Goal: Task Accomplishment & Management: Use online tool/utility

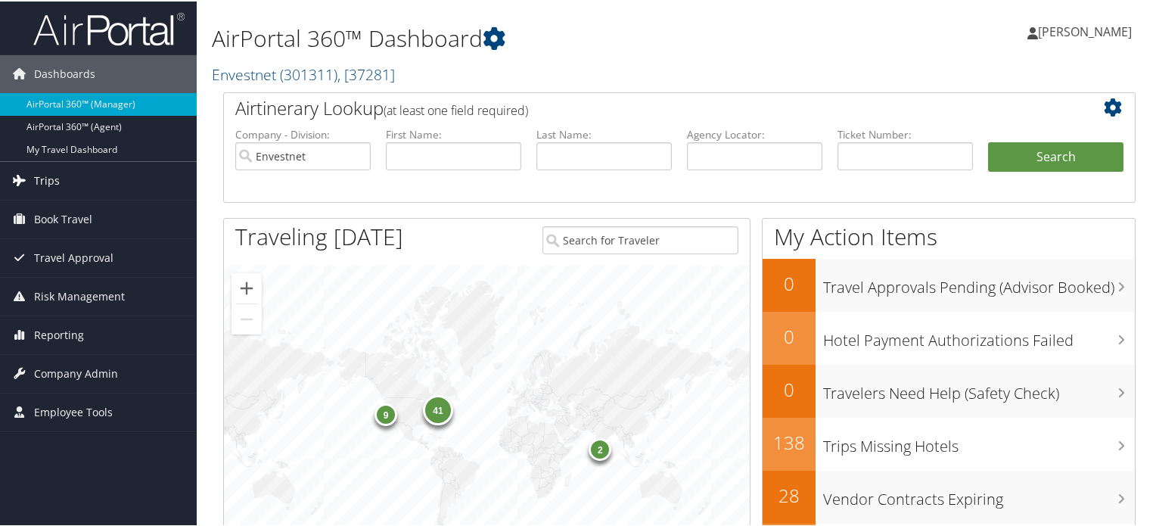
drag, startPoint x: 21, startPoint y: 169, endPoint x: 0, endPoint y: 187, distance: 27.9
click at [22, 169] on icon at bounding box center [19, 178] width 23 height 23
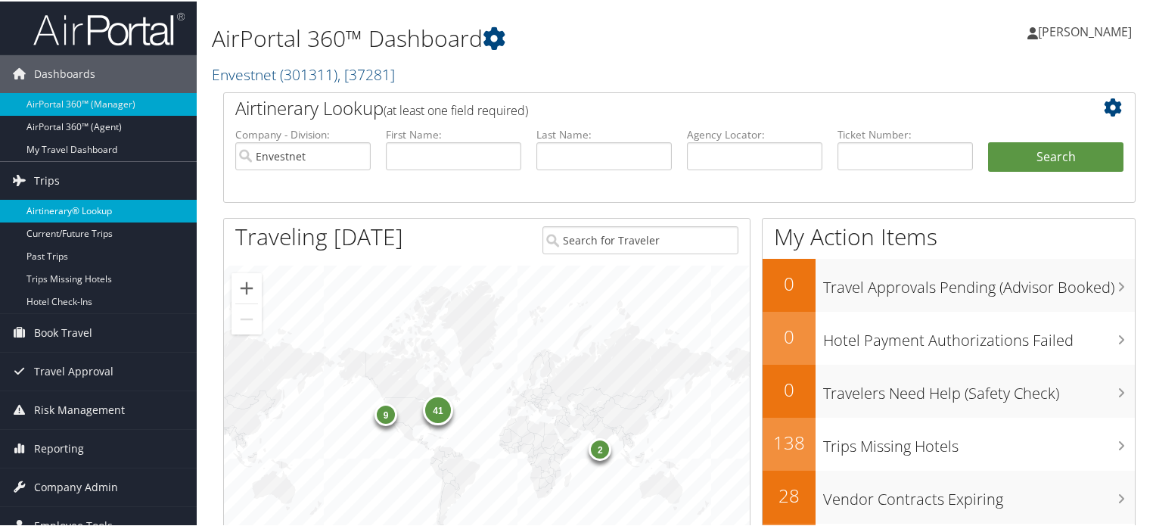
click at [67, 199] on link "Airtinerary® Lookup" at bounding box center [98, 209] width 197 height 23
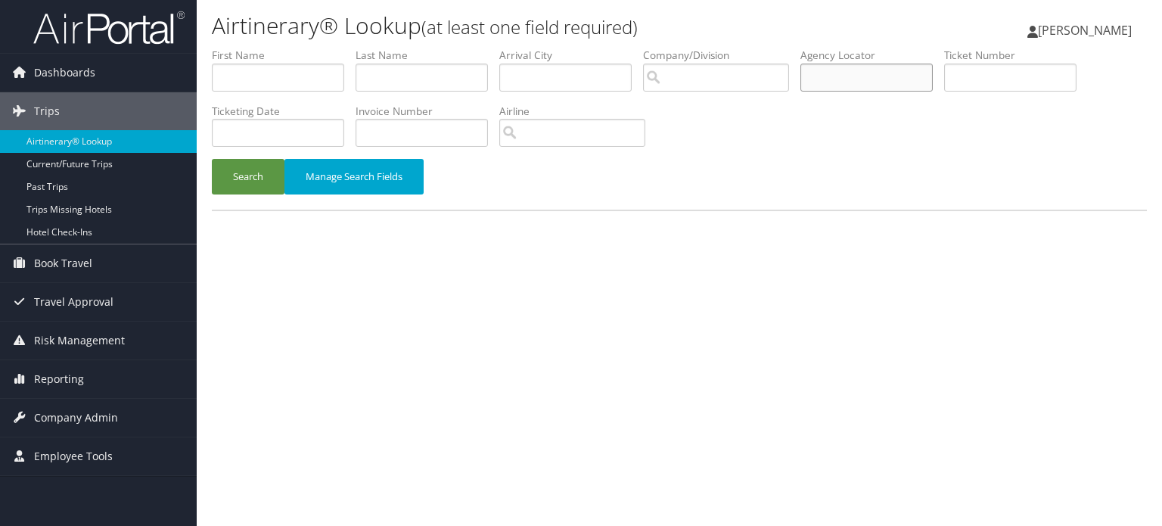
click at [906, 79] on input "text" at bounding box center [866, 78] width 132 height 28
paste input "DLYP38"
type input "DLYP38"
click at [239, 182] on button "Search" at bounding box center [248, 177] width 73 height 36
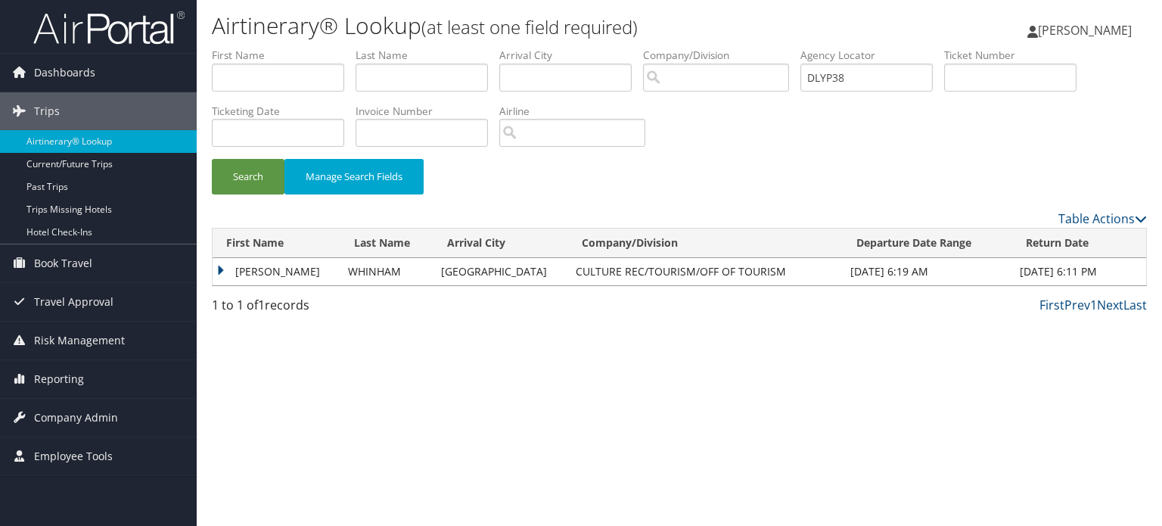
click at [298, 277] on td "CHARLES MARTIN" at bounding box center [277, 271] width 128 height 27
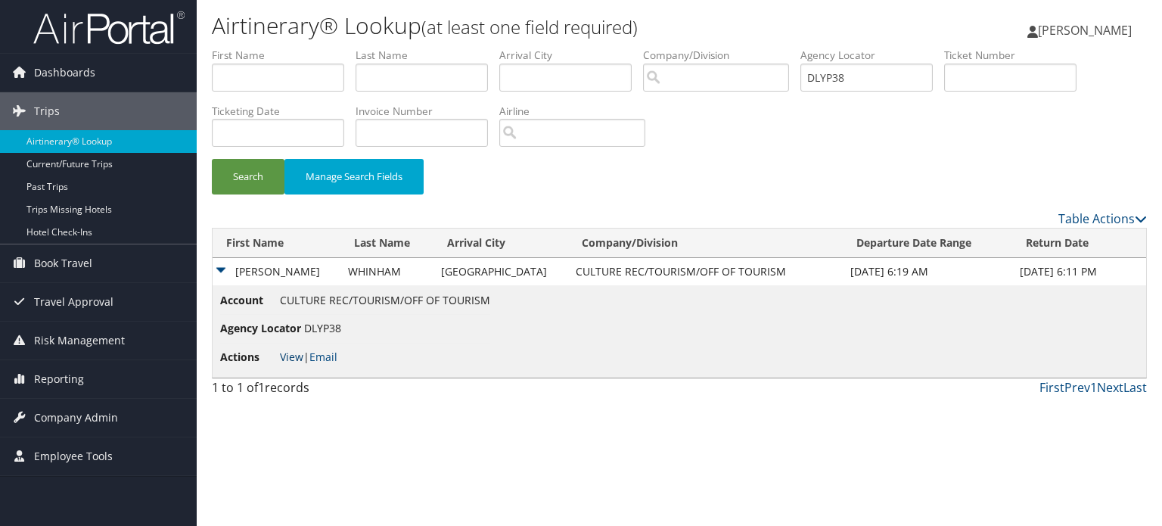
click at [300, 355] on link "View" at bounding box center [291, 356] width 23 height 14
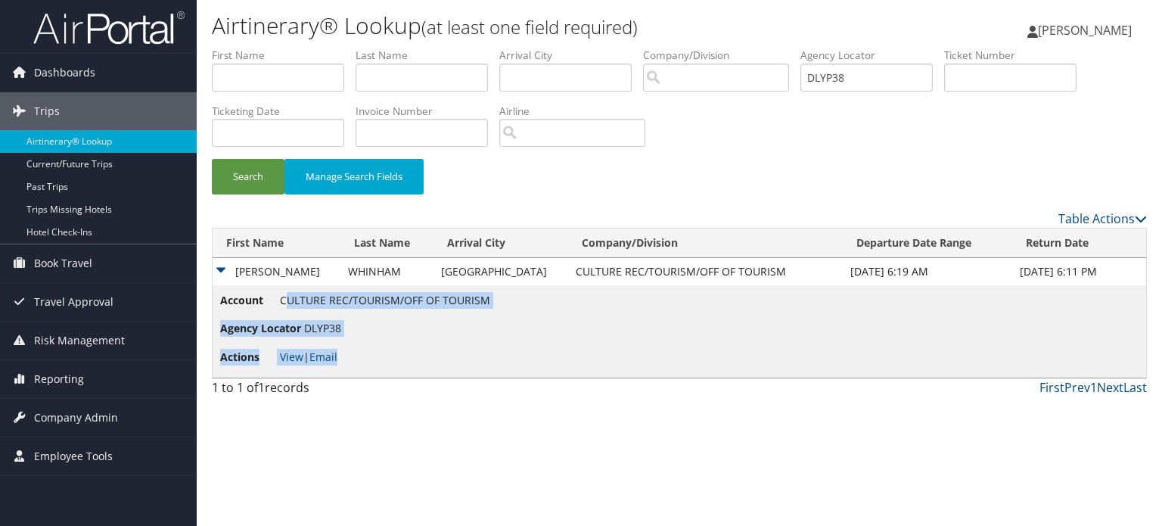
drag, startPoint x: 283, startPoint y: 305, endPoint x: 540, endPoint y: 287, distance: 257.8
click at [540, 287] on td "Account CULTURE REC/TOURISM/OFF OF TOURISM Agency Locator DLYP38 Actions View |…" at bounding box center [679, 331] width 933 height 92
click at [443, 293] on span "CULTURE REC/TOURISM/OFF OF TOURISM" at bounding box center [385, 300] width 210 height 14
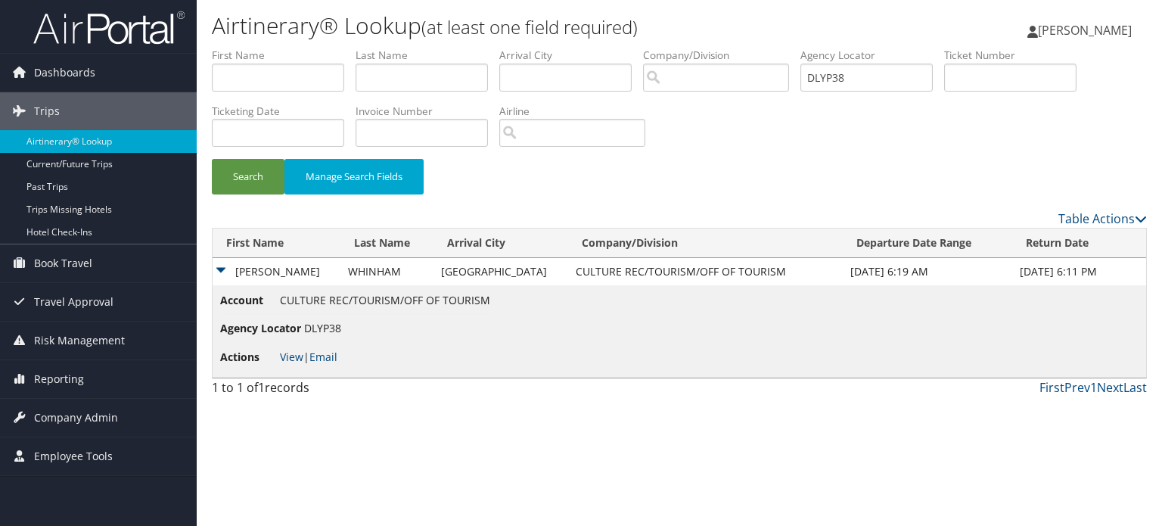
click at [221, 270] on td "CHARLES MARTIN" at bounding box center [277, 271] width 128 height 27
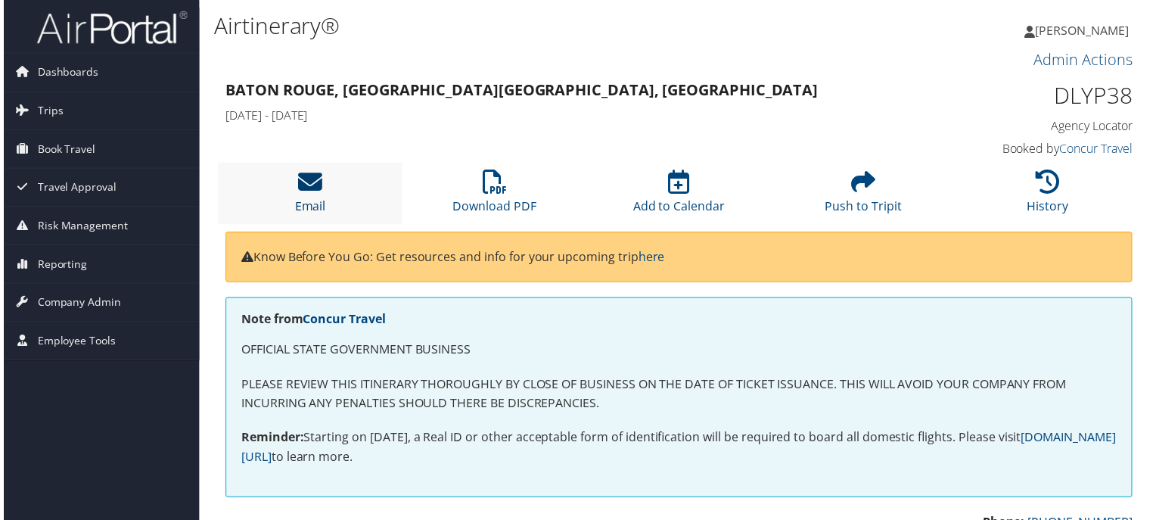
click at [303, 209] on link "Email" at bounding box center [308, 197] width 31 height 36
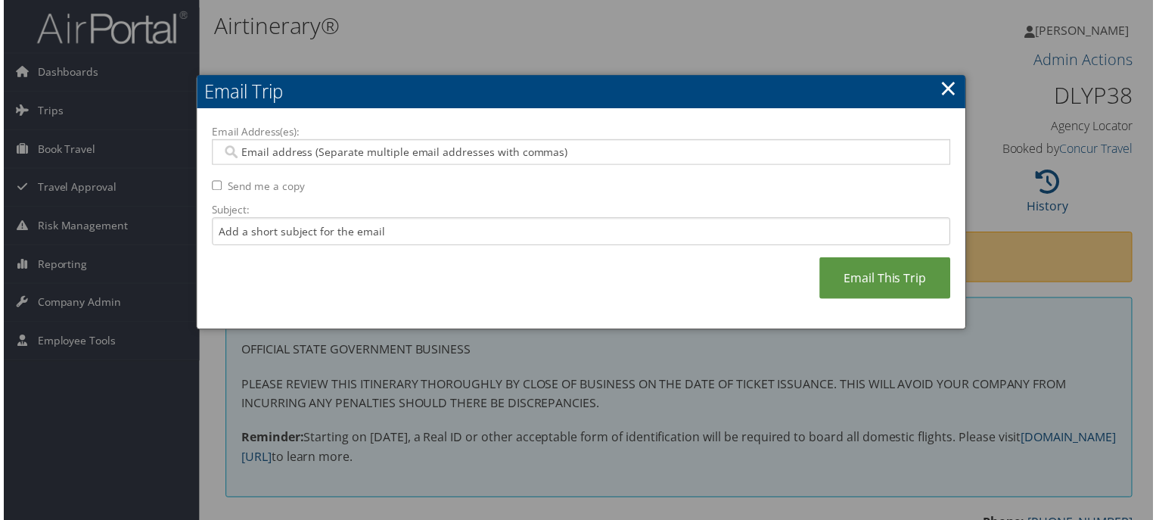
click at [506, 148] on input "Email Address(es):" at bounding box center [580, 152] width 723 height 15
paste input "[EMAIL_ADDRESS][DOMAIN_NAME]"
type input "[EMAIL_ADDRESS][DOMAIN_NAME]"
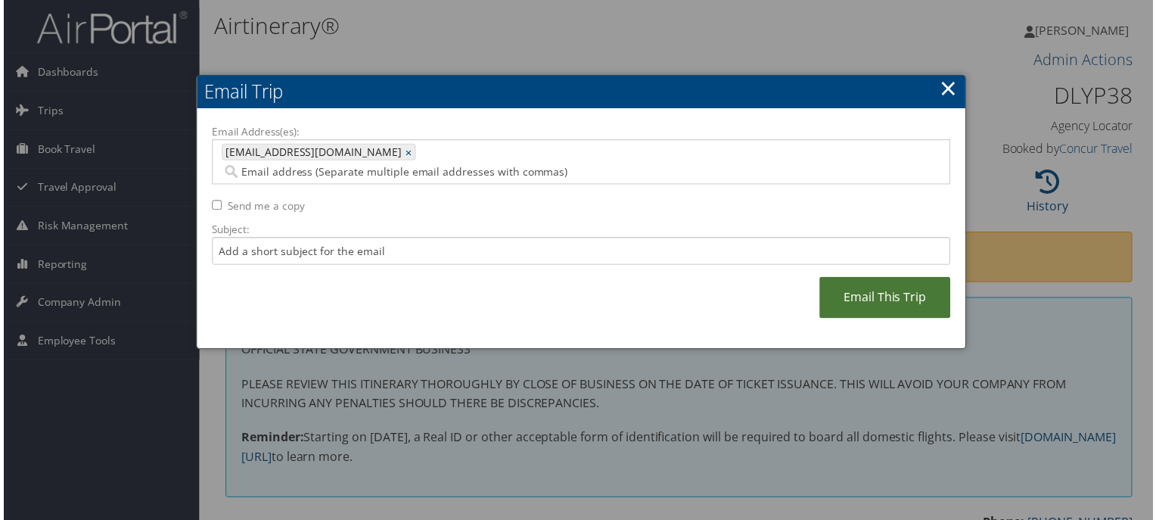
click at [884, 281] on link "Email This Trip" at bounding box center [887, 299] width 132 height 42
